Goal: Task Accomplishment & Management: Manage account settings

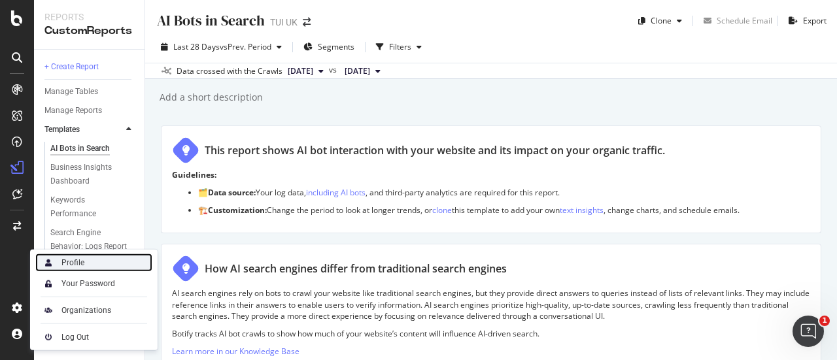
click at [75, 265] on div "Profile" at bounding box center [72, 263] width 23 height 10
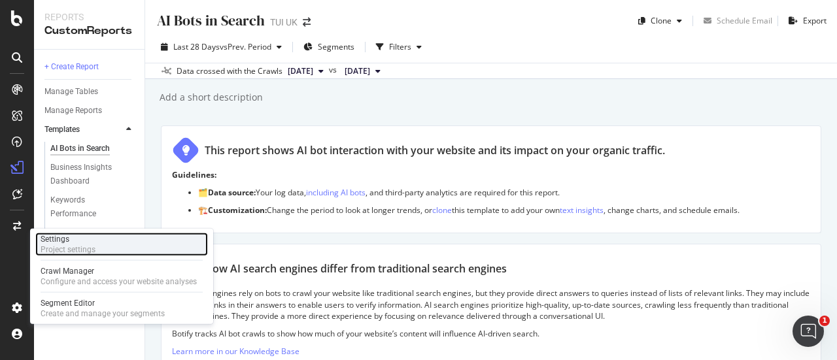
click at [99, 248] on div "Settings Project settings" at bounding box center [121, 245] width 173 height 24
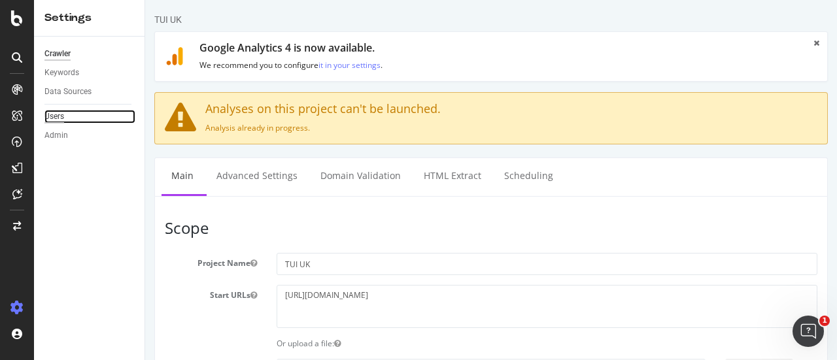
click at [63, 114] on div "Users" at bounding box center [54, 117] width 20 height 14
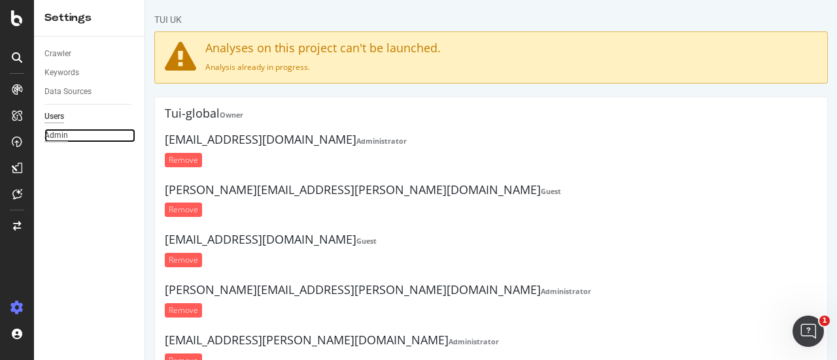
click at [61, 133] on div "Admin" at bounding box center [56, 136] width 24 height 14
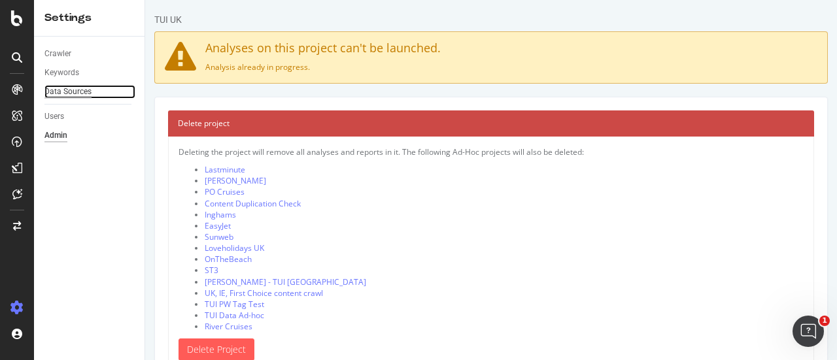
click at [56, 87] on div "Data Sources" at bounding box center [67, 92] width 47 height 14
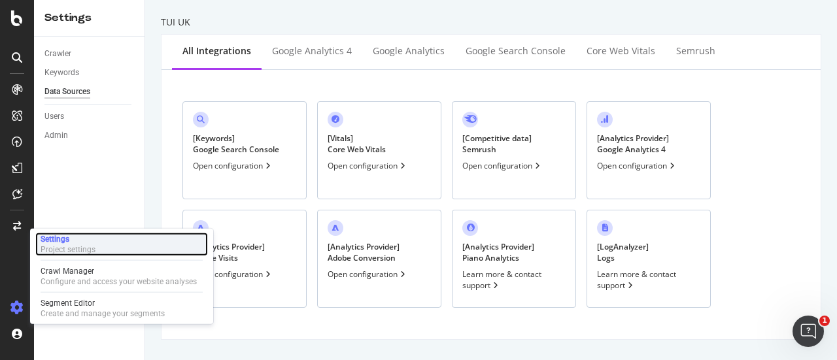
click at [60, 246] on div "Project settings" at bounding box center [68, 250] width 55 height 10
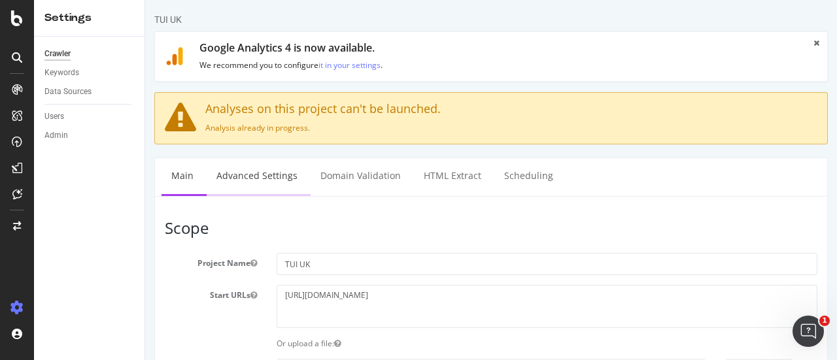
click at [251, 174] on link "Advanced Settings" at bounding box center [257, 176] width 101 height 36
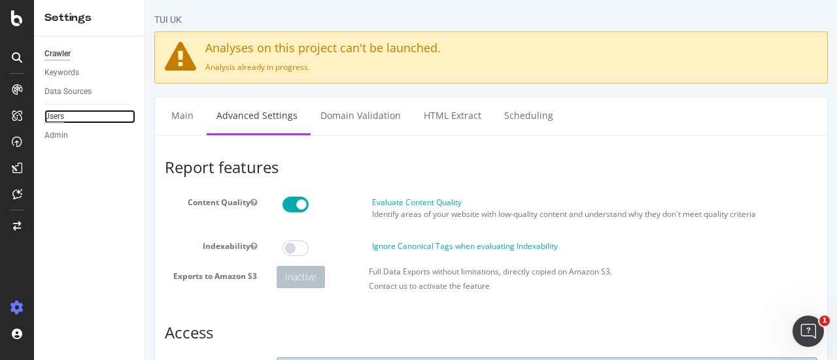
click at [58, 120] on div "Users" at bounding box center [54, 117] width 20 height 14
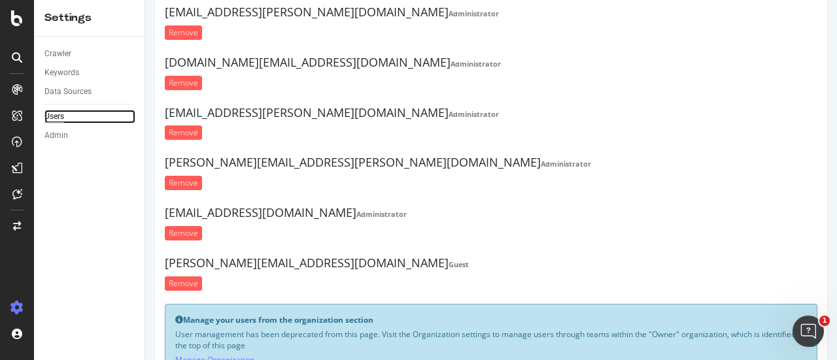
scroll to position [375, 0]
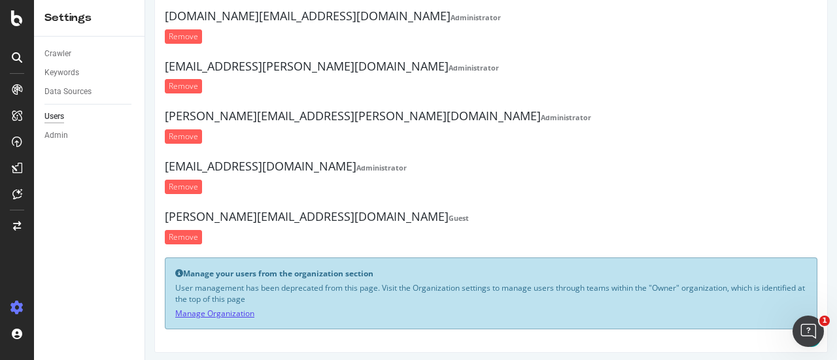
click at [216, 309] on link "Manage Organization" at bounding box center [214, 313] width 79 height 11
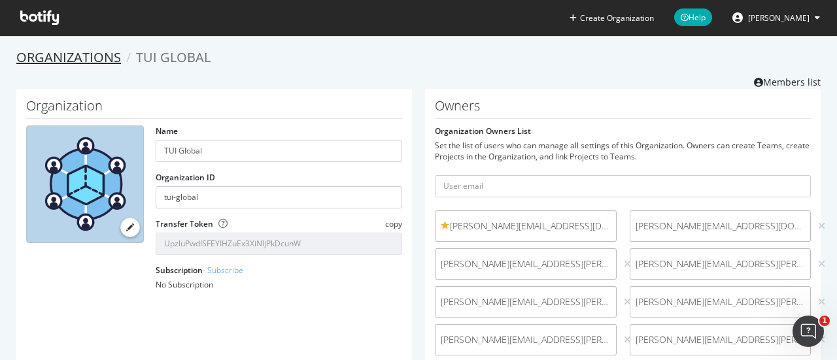
click at [65, 54] on link "Organizations" at bounding box center [68, 57] width 105 height 18
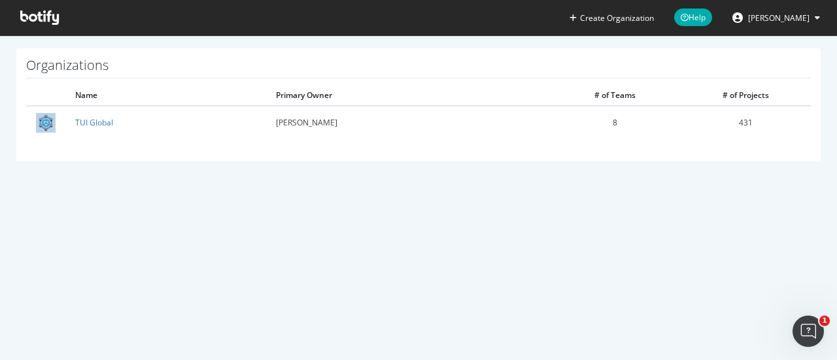
click at [793, 18] on span "[PERSON_NAME]" at bounding box center [778, 17] width 61 height 11
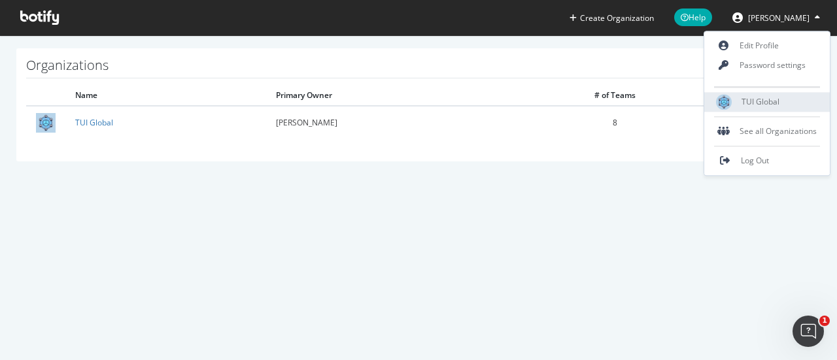
click at [763, 109] on div "TUI Global" at bounding box center [768, 102] width 126 height 20
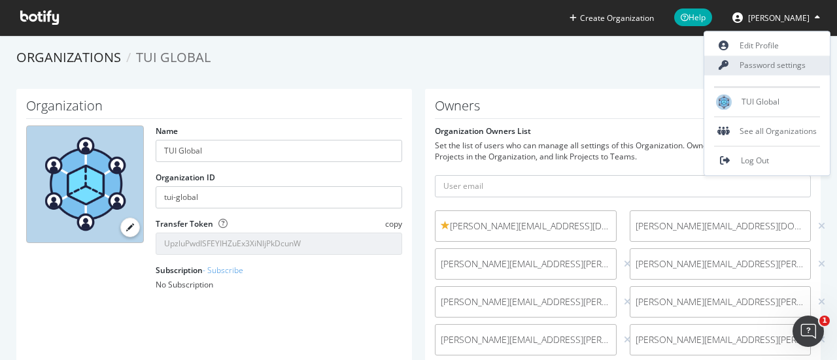
click at [771, 56] on link "Password settings" at bounding box center [768, 66] width 126 height 20
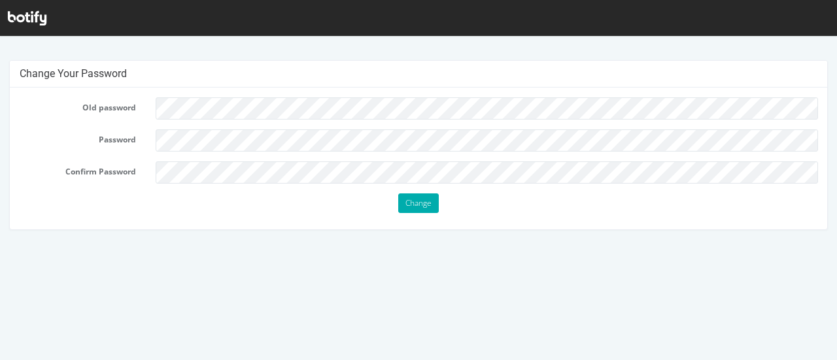
click at [837, 162] on div "Change Your Password Old password Password Confirm Password Change" at bounding box center [418, 145] width 837 height 170
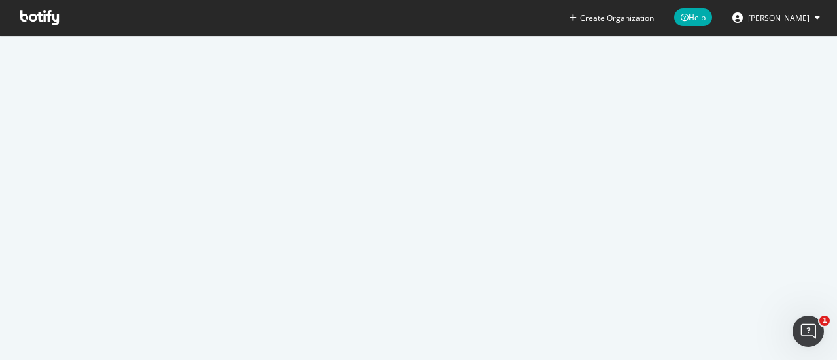
click at [784, 2] on ul "Create Organization Help Simone De Palma" at bounding box center [698, 17] width 278 height 35
click at [778, 17] on span "Simone De Palma" at bounding box center [778, 17] width 61 height 11
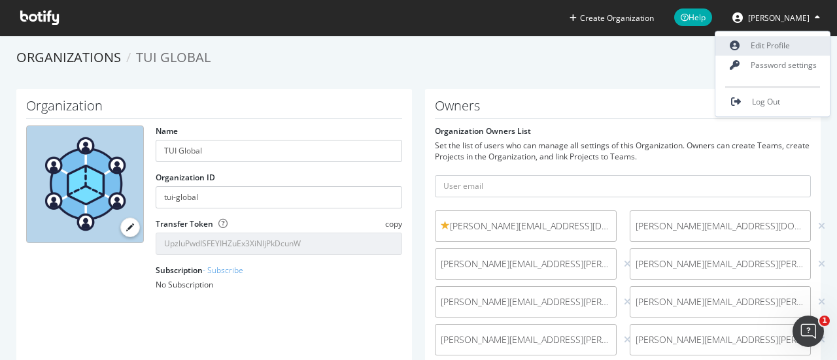
click at [769, 45] on link "Edit Profile" at bounding box center [773, 46] width 114 height 20
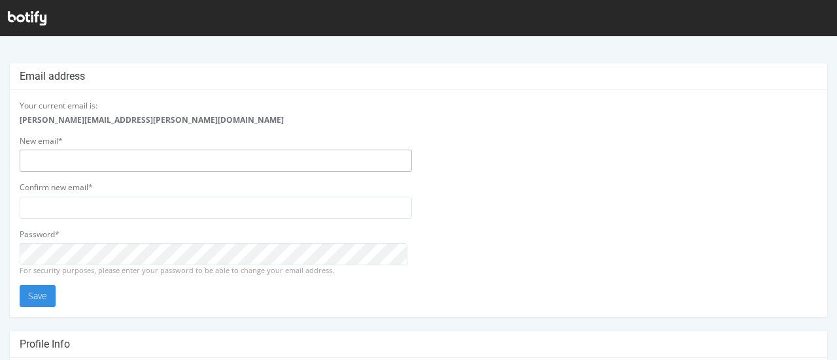
click at [86, 164] on input "email" at bounding box center [216, 161] width 392 height 22
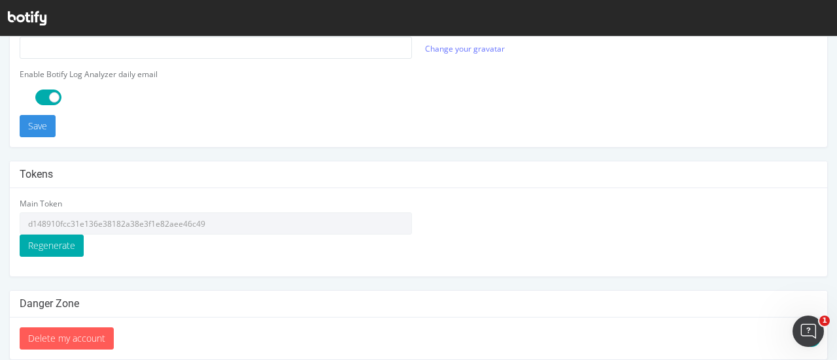
scroll to position [485, 0]
click at [49, 90] on span at bounding box center [48, 98] width 26 height 16
click at [35, 125] on button "Save" at bounding box center [38, 127] width 36 height 22
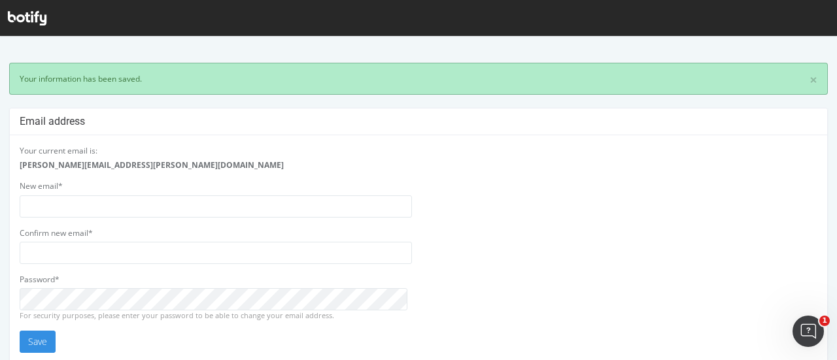
scroll to position [0, 0]
